Goal: Information Seeking & Learning: Learn about a topic

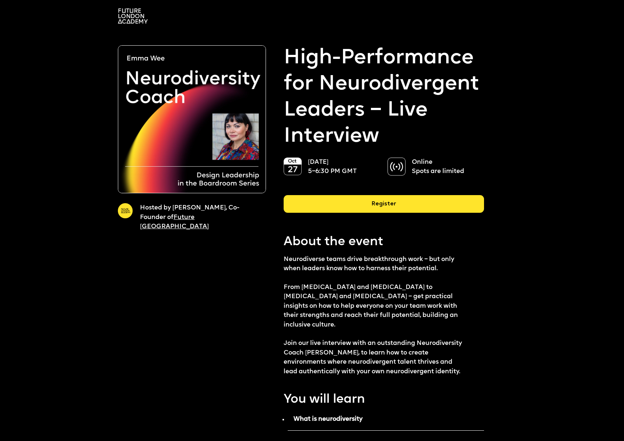
click at [133, 19] on img at bounding box center [133, 15] width 30 height 15
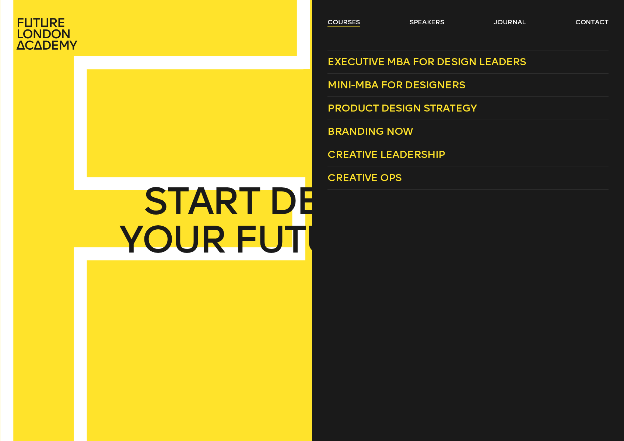
click at [357, 23] on link "courses" at bounding box center [344, 22] width 32 height 9
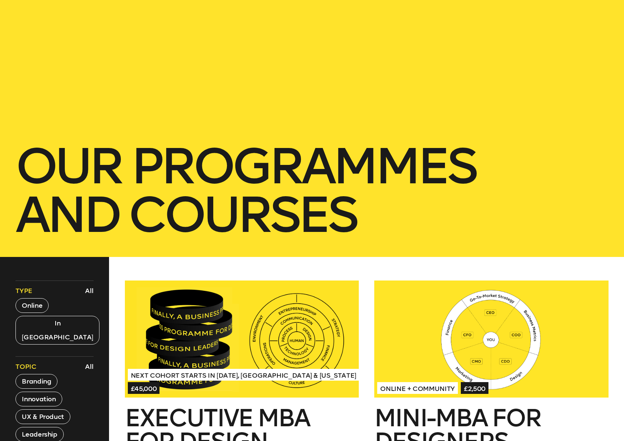
scroll to position [159, 0]
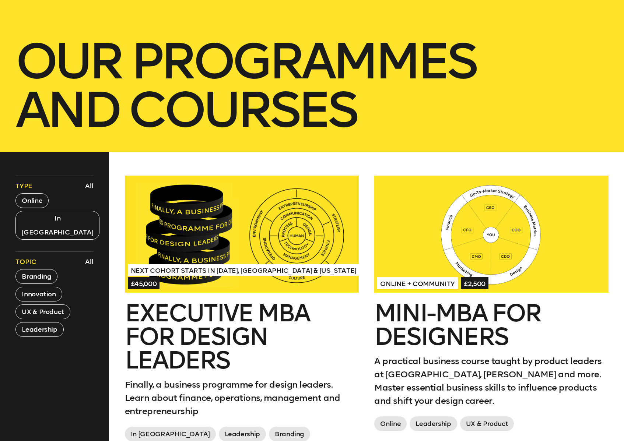
click at [244, 200] on div at bounding box center [242, 234] width 234 height 117
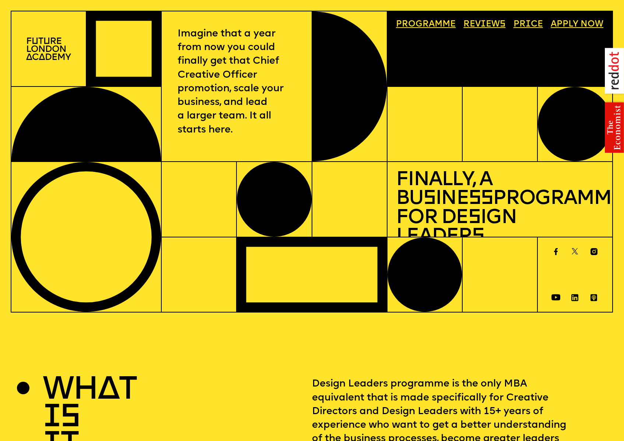
drag, startPoint x: 436, startPoint y: 25, endPoint x: 411, endPoint y: 34, distance: 26.6
click at [436, 25] on link "Progr a mme" at bounding box center [426, 24] width 69 height 17
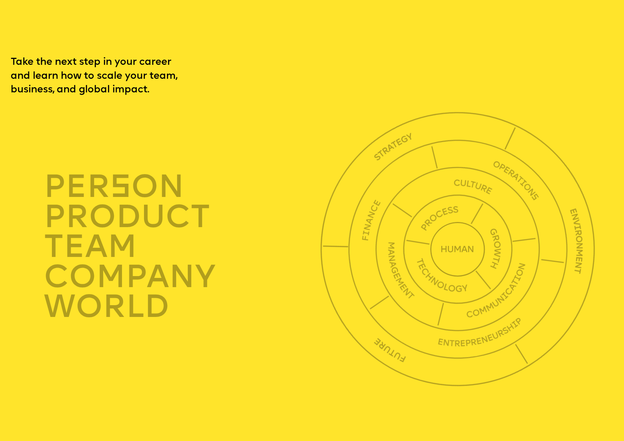
scroll to position [2131, 0]
